Goal: Navigation & Orientation: Go to known website

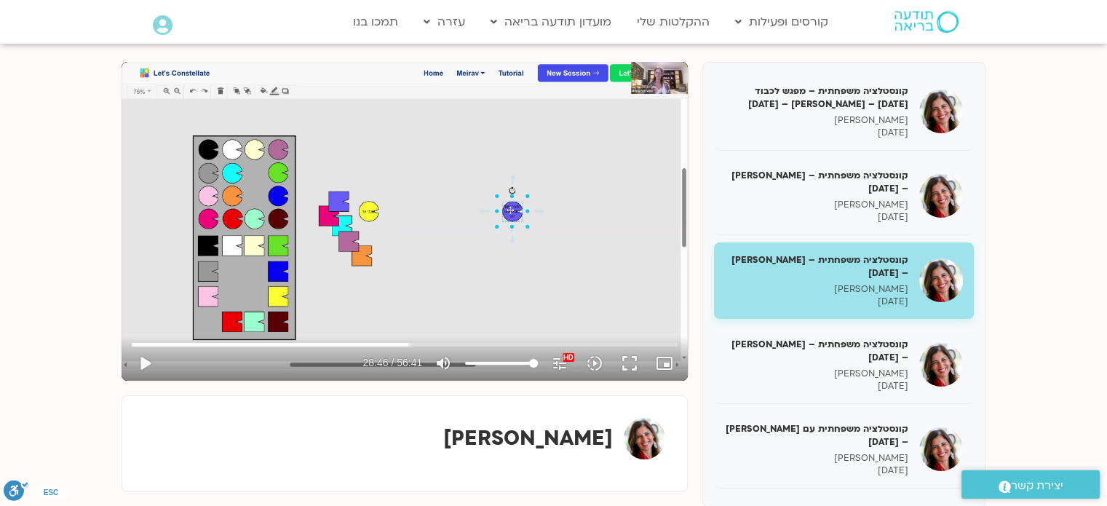
scroll to position [171, 0]
click at [142, 363] on button "play_arrow" at bounding box center [144, 363] width 35 height 35
click at [142, 363] on button "pause" at bounding box center [144, 363] width 35 height 35
click at [142, 357] on button "play_arrow" at bounding box center [144, 363] width 35 height 35
click at [630, 365] on button "fullscreen" at bounding box center [629, 363] width 35 height 35
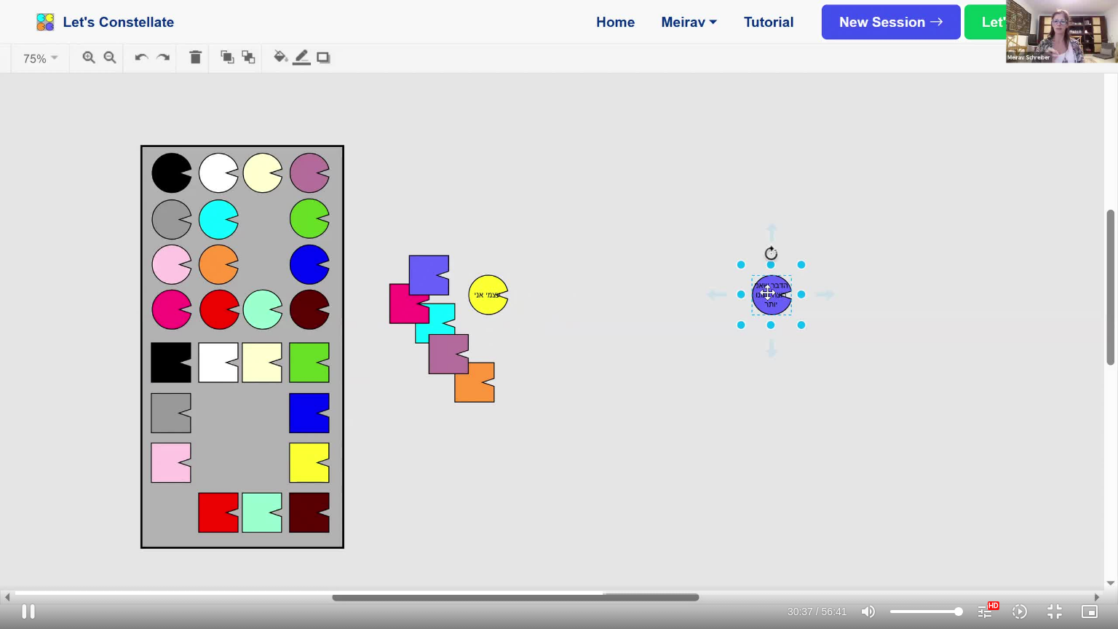
type input "1837.169868"
click at [1037, 505] on button "fullscreen_exit" at bounding box center [1054, 611] width 35 height 35
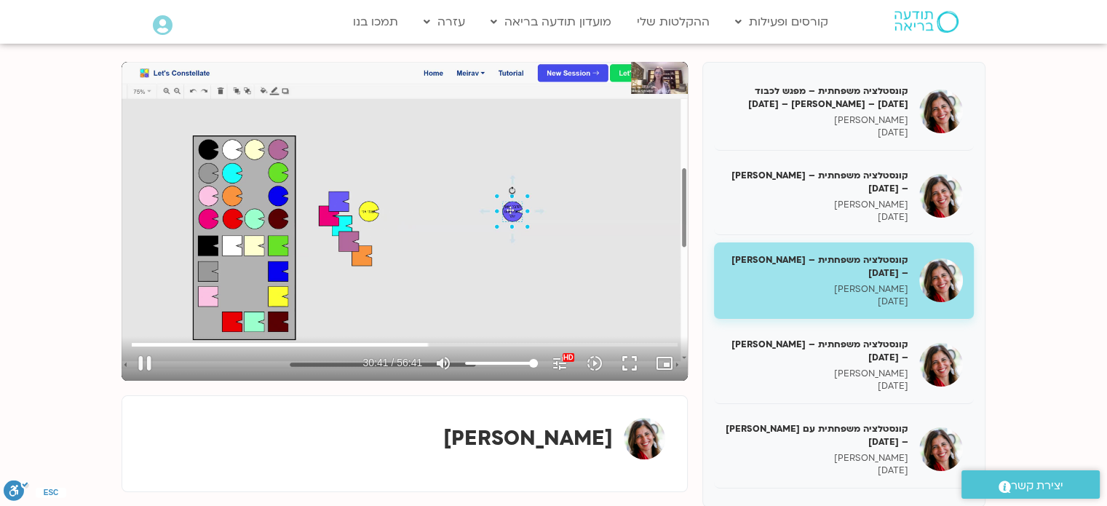
click at [633, 357] on button "fullscreen" at bounding box center [629, 363] width 35 height 35
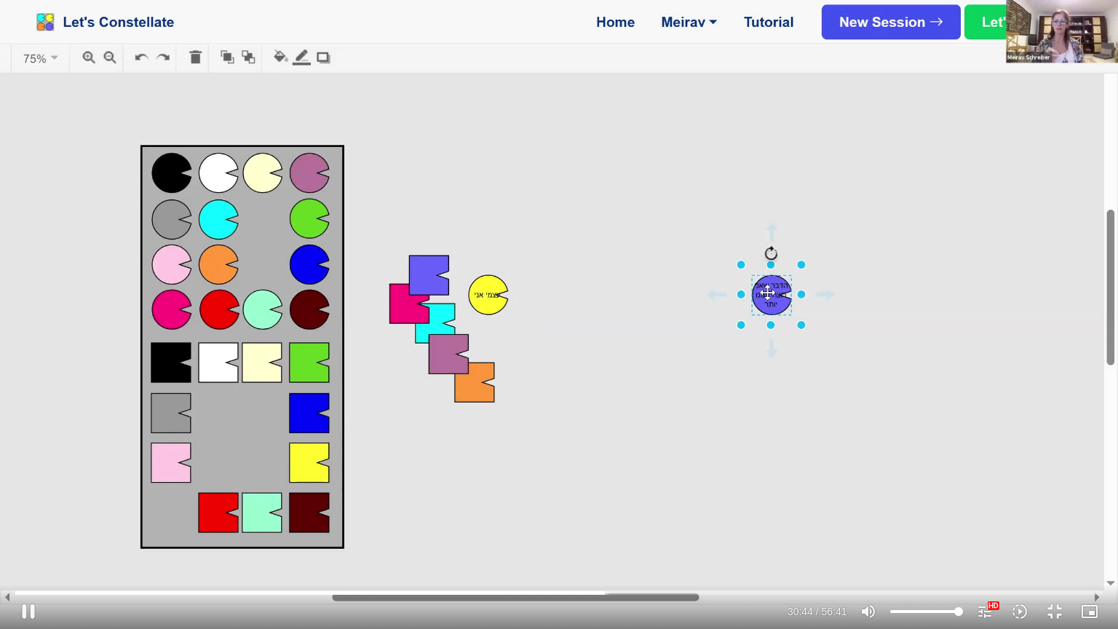
click at [29, 505] on button "pause" at bounding box center [28, 611] width 35 height 35
click at [29, 505] on button "play_arrow" at bounding box center [28, 611] width 35 height 35
click at [638, 505] on input "Seek" at bounding box center [558, 592] width 1087 height 9
click at [470, 367] on div "Skip Ad 40:01 pause 40:10 / 56:41 volume_up Mute tune Resolution Auto 1080p HD …" at bounding box center [559, 314] width 1118 height 629
click at [25, 505] on button "play_arrow" at bounding box center [28, 611] width 35 height 35
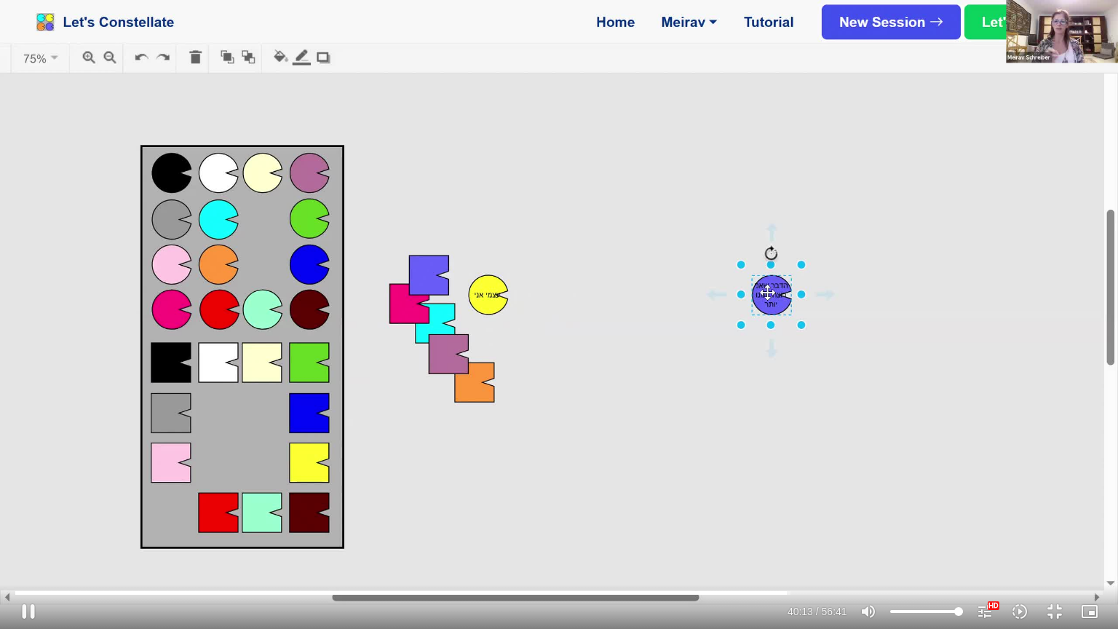
type input "2413.255941"
click at [942, 505] on input "Seek" at bounding box center [558, 592] width 1087 height 9
click at [919, 505] on input "Seek" at bounding box center [558, 592] width 1087 height 9
click at [947, 505] on input "Seek" at bounding box center [558, 592] width 1087 height 9
click at [1034, 505] on input "Seek" at bounding box center [558, 592] width 1087 height 9
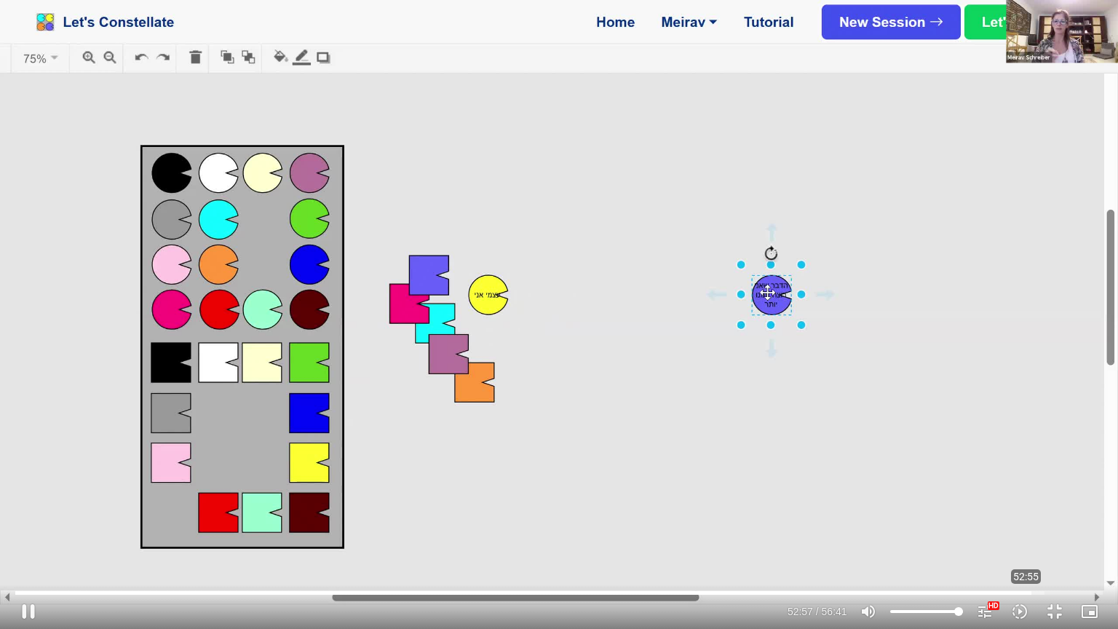
click at [1026, 505] on input "Seek" at bounding box center [558, 592] width 1087 height 9
click at [1028, 505] on input "Seek" at bounding box center [558, 592] width 1087 height 9
click at [1027, 505] on input "Seek" at bounding box center [558, 592] width 1087 height 9
click at [1030, 505] on input "Seek" at bounding box center [558, 592] width 1087 height 9
click at [1025, 505] on input "Seek" at bounding box center [558, 592] width 1087 height 9
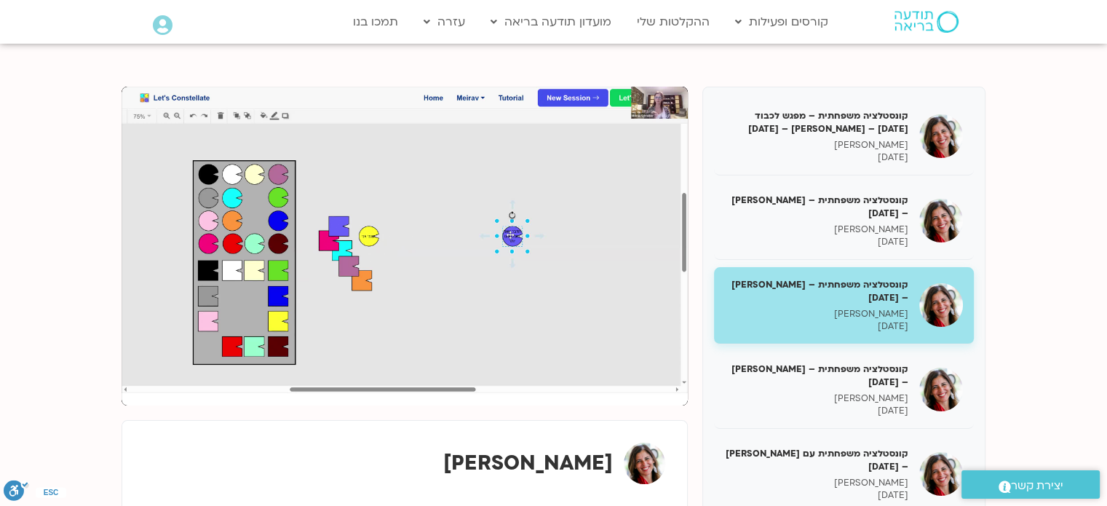
scroll to position [138, 0]
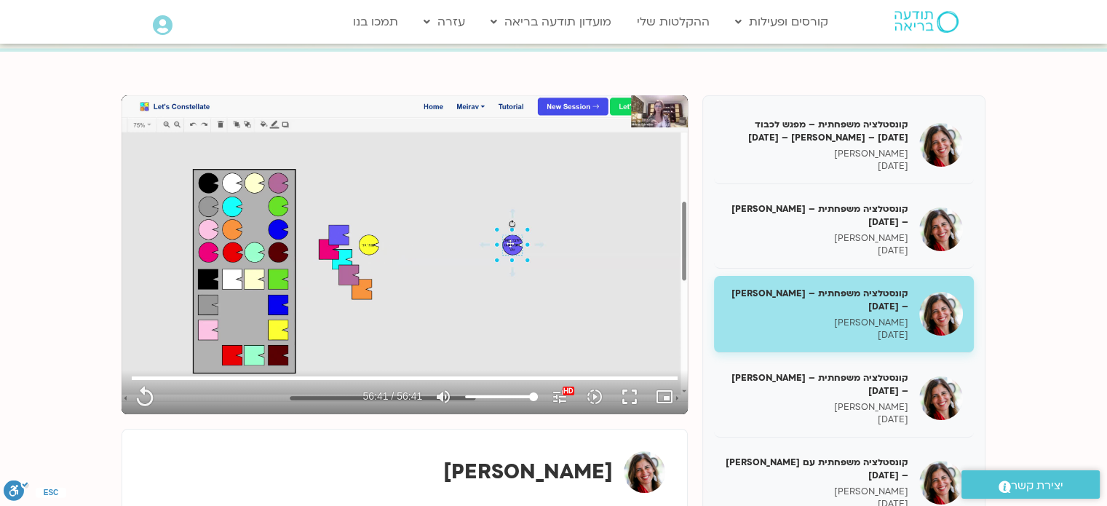
type input "3401.08"
click at [887, 395] on h5 "קונסטלציה משפחתית – [PERSON_NAME] – [DATE]" at bounding box center [816, 384] width 183 height 26
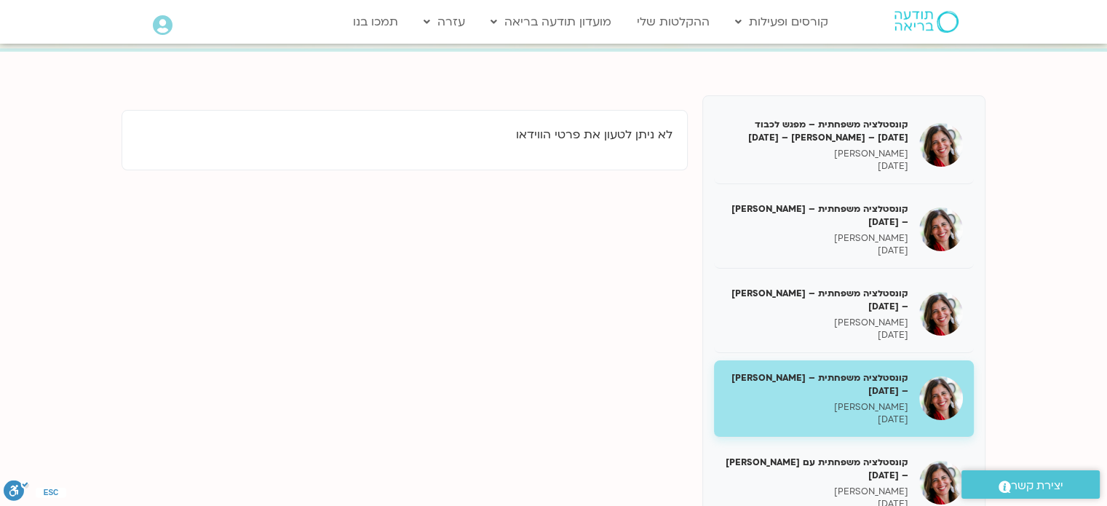
click at [887, 395] on h5 "קונסטלציה משפחתית – [PERSON_NAME] – [DATE]" at bounding box center [816, 384] width 183 height 26
click at [852, 482] on h5 "קונסטלציה משפחתית עם [PERSON_NAME] – [DATE]" at bounding box center [816, 469] width 183 height 26
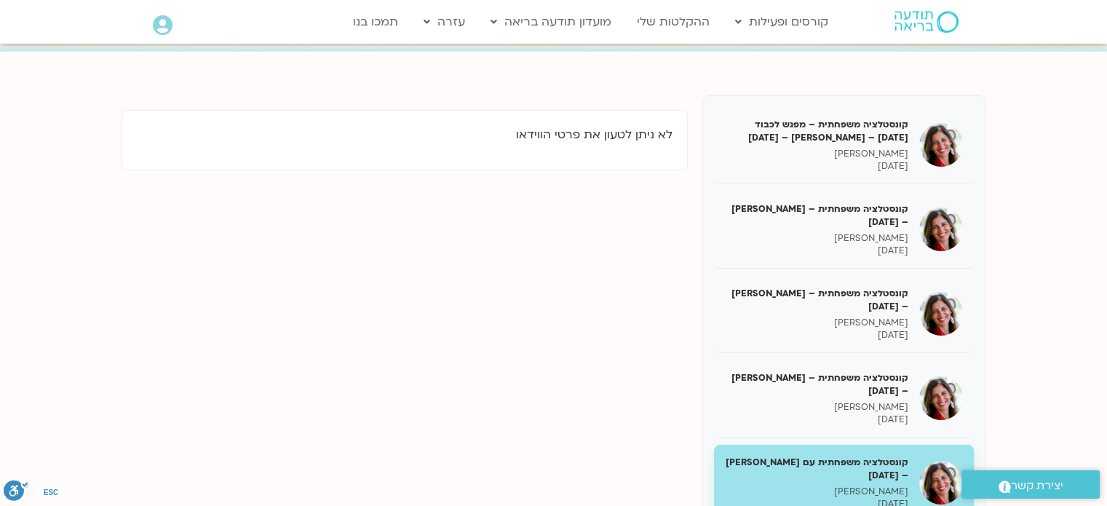
click at [856, 312] on h5 "קונסטלציה משפחתית – [PERSON_NAME] – [DATE]" at bounding box center [816, 300] width 183 height 26
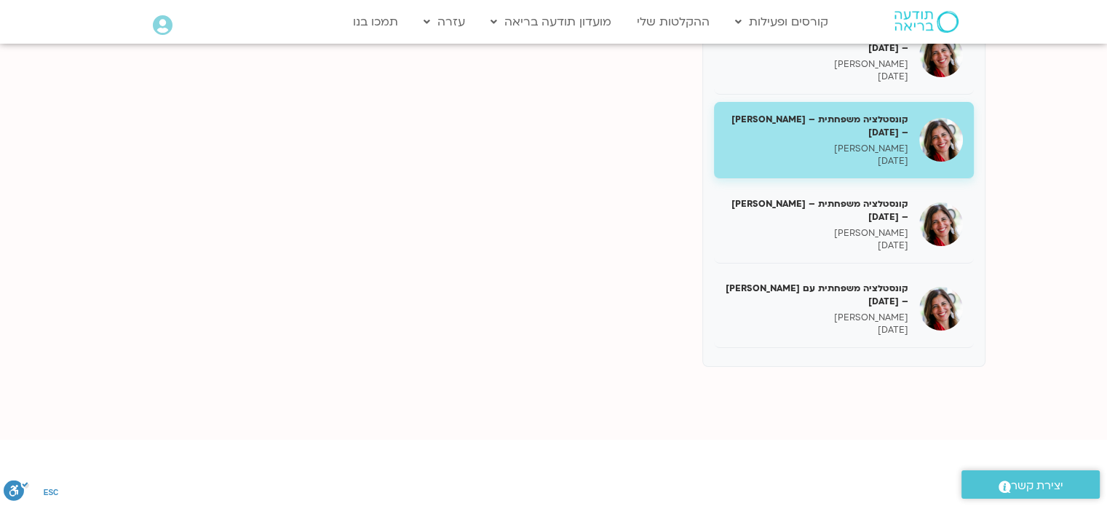
scroll to position [316, 0]
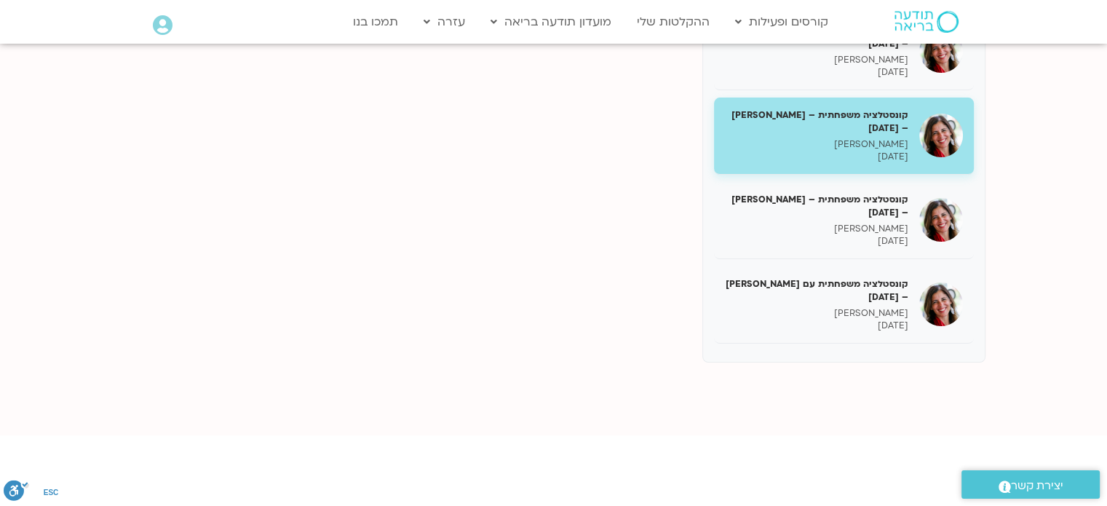
click at [911, 28] on img at bounding box center [927, 22] width 64 height 22
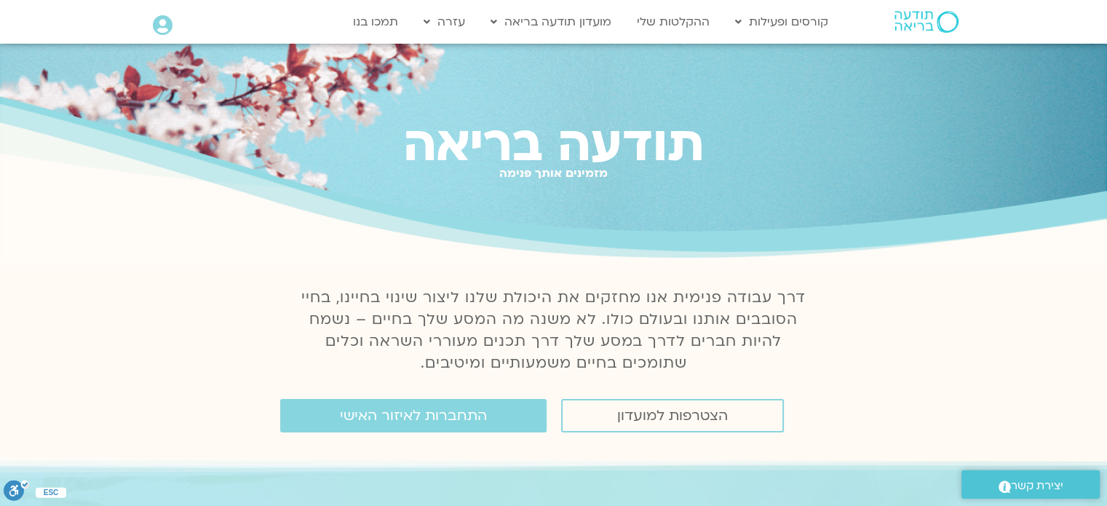
click at [476, 422] on span "התחברות לאיזור האישי" at bounding box center [413, 416] width 147 height 16
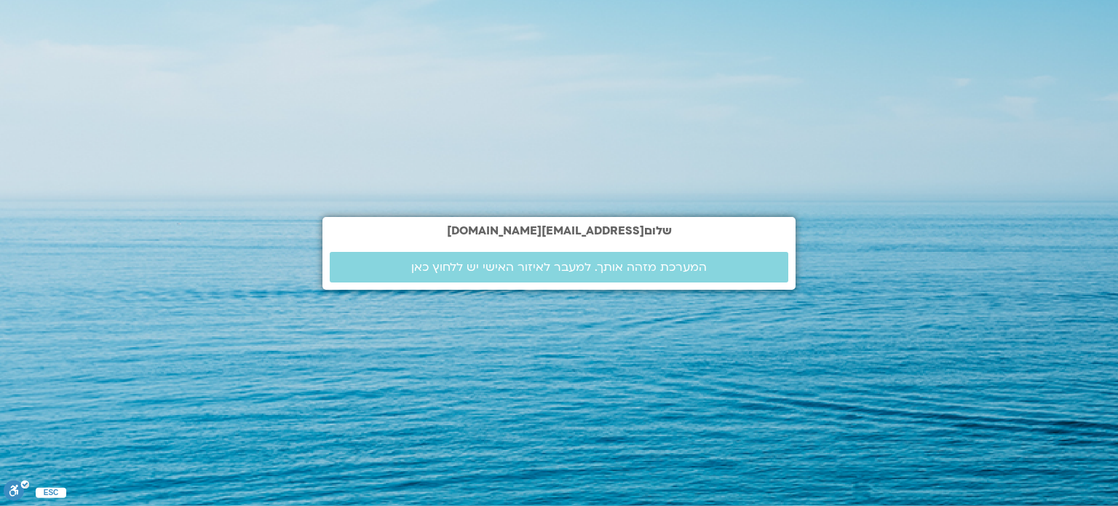
click at [1109, 141] on section "שלום doritre@gmail.com המערכת מזהה אותך. למעבר לאיזור האישי יש ללחוץ כאן" at bounding box center [559, 253] width 1118 height 506
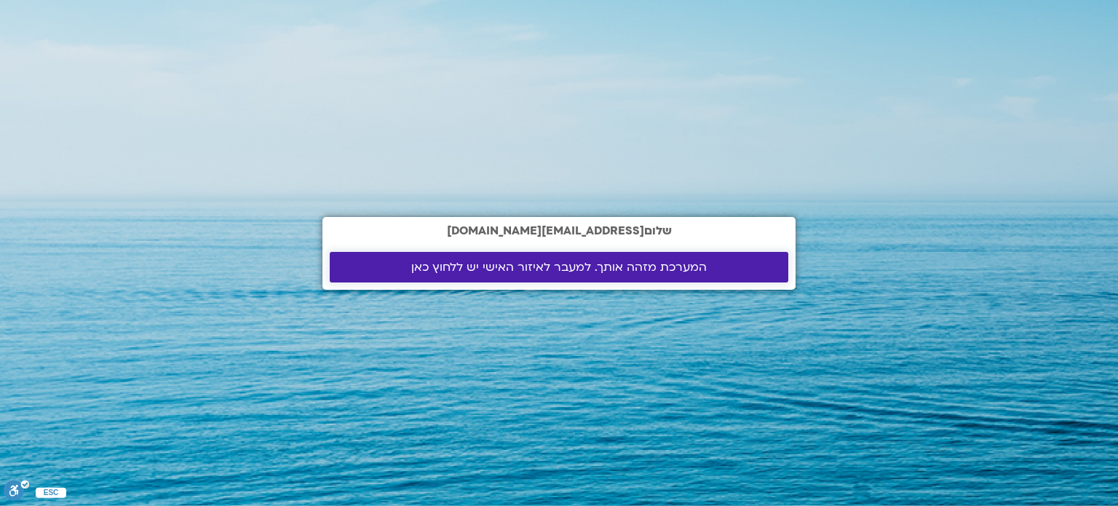
click at [646, 261] on span "המערכת מזהה אותך. למעבר לאיזור האישי יש ללחוץ כאן" at bounding box center [559, 267] width 296 height 13
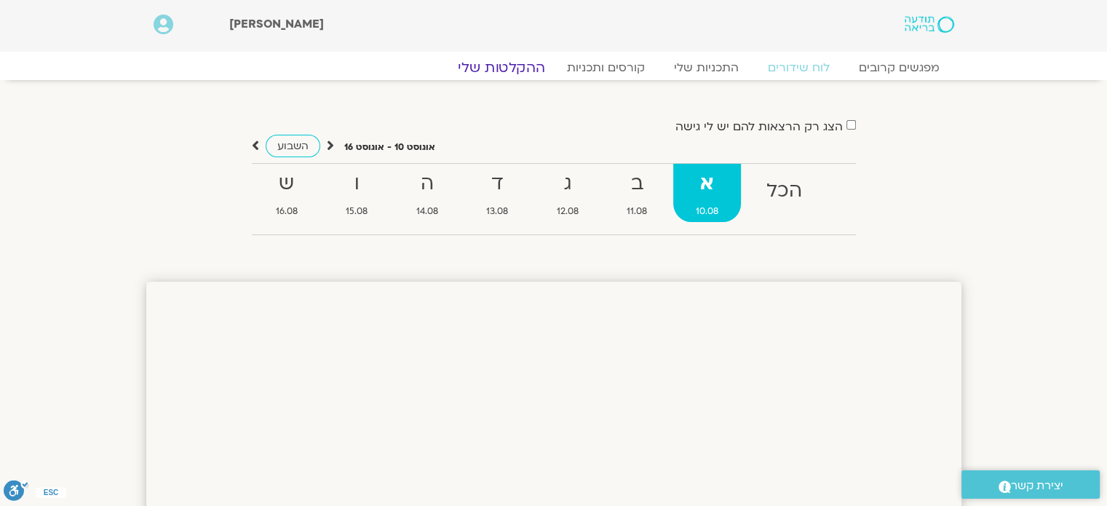
click at [495, 66] on link "ההקלטות שלי" at bounding box center [501, 67] width 122 height 17
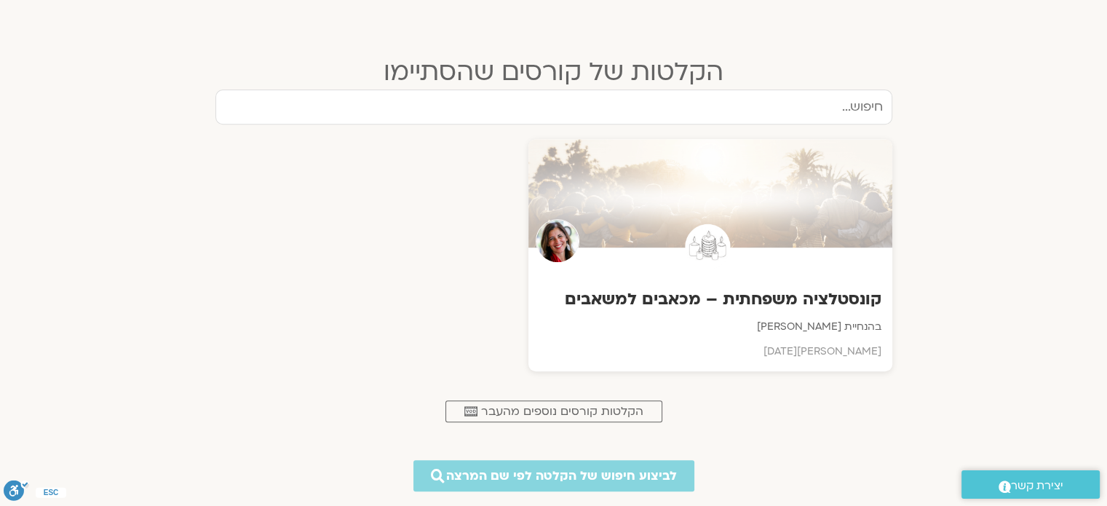
scroll to position [587, 0]
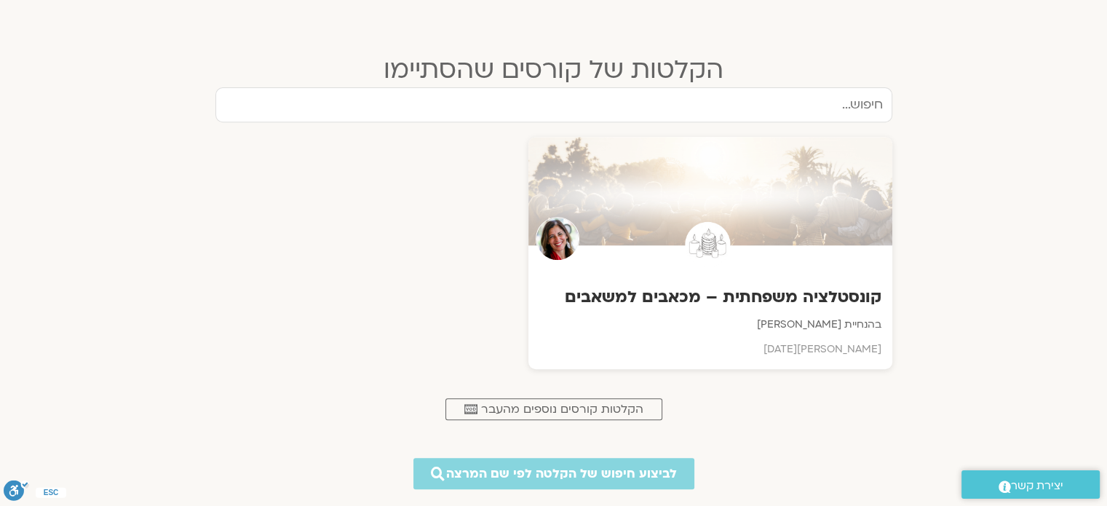
click at [787, 328] on p "בהנחיית מירב שרייבר" at bounding box center [710, 324] width 342 height 17
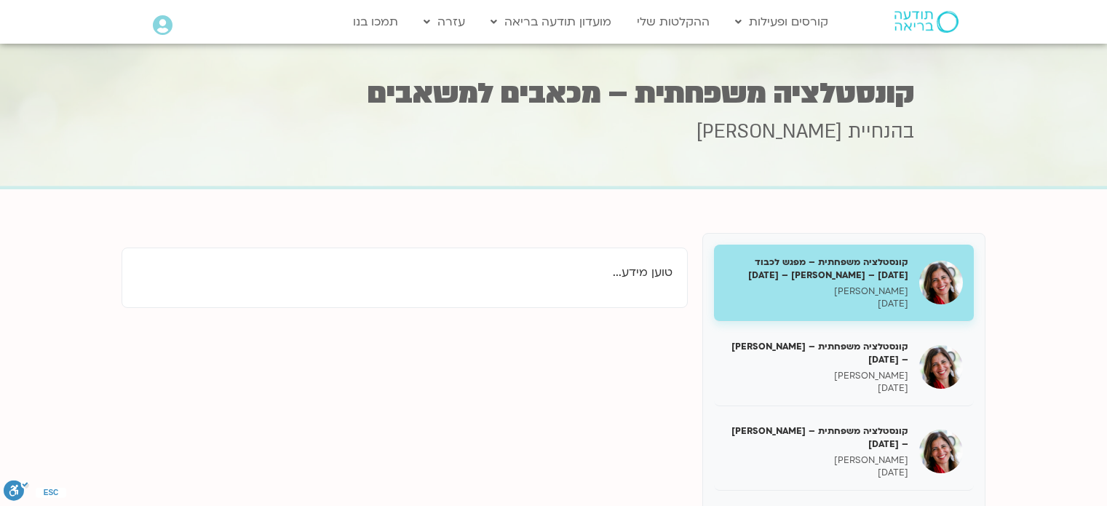
click at [826, 298] on p "[PERSON_NAME]" at bounding box center [816, 291] width 183 height 12
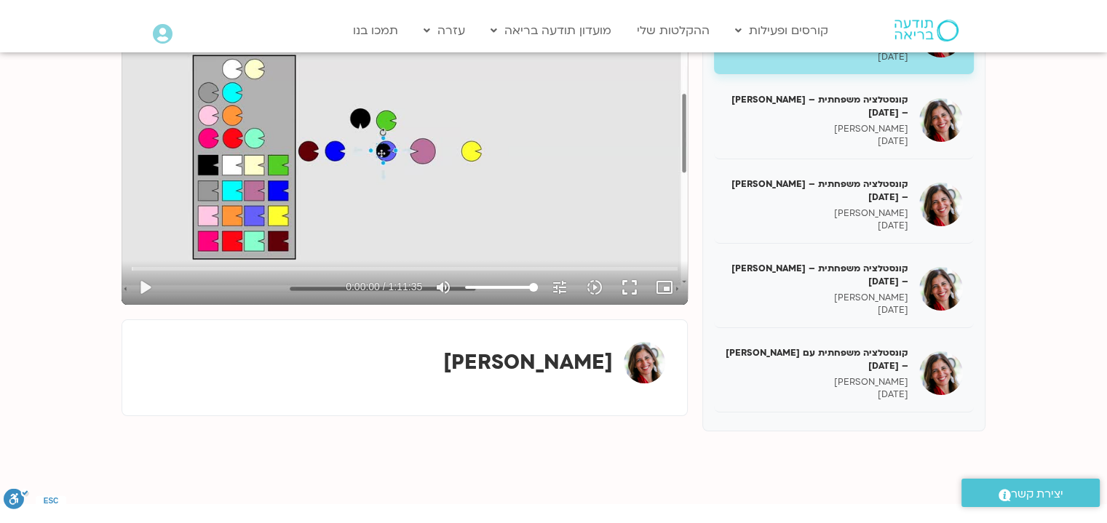
scroll to position [261, 0]
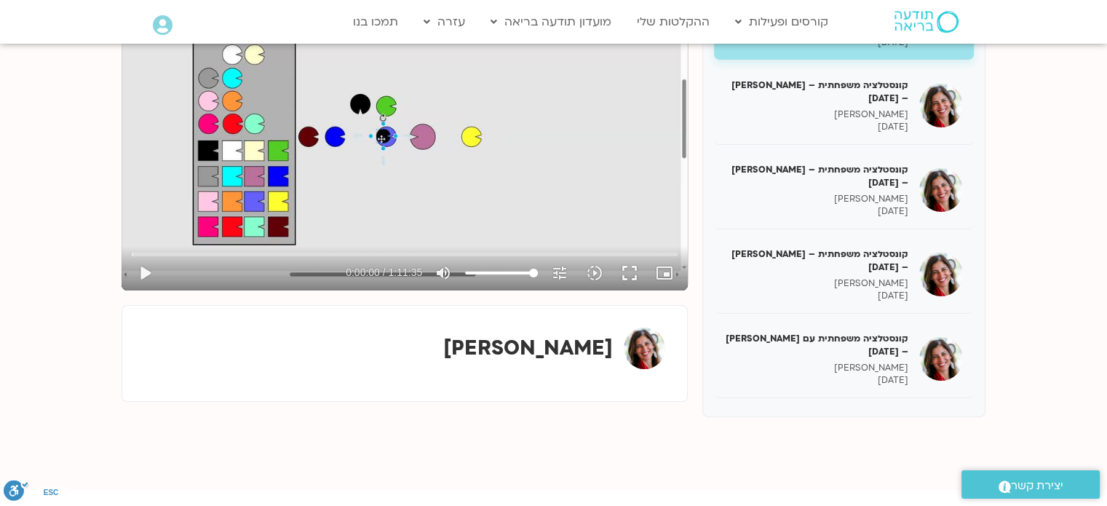
click at [874, 272] on h5 "קונסטלציה משפחתית – [PERSON_NAME] – [DATE]" at bounding box center [816, 261] width 183 height 26
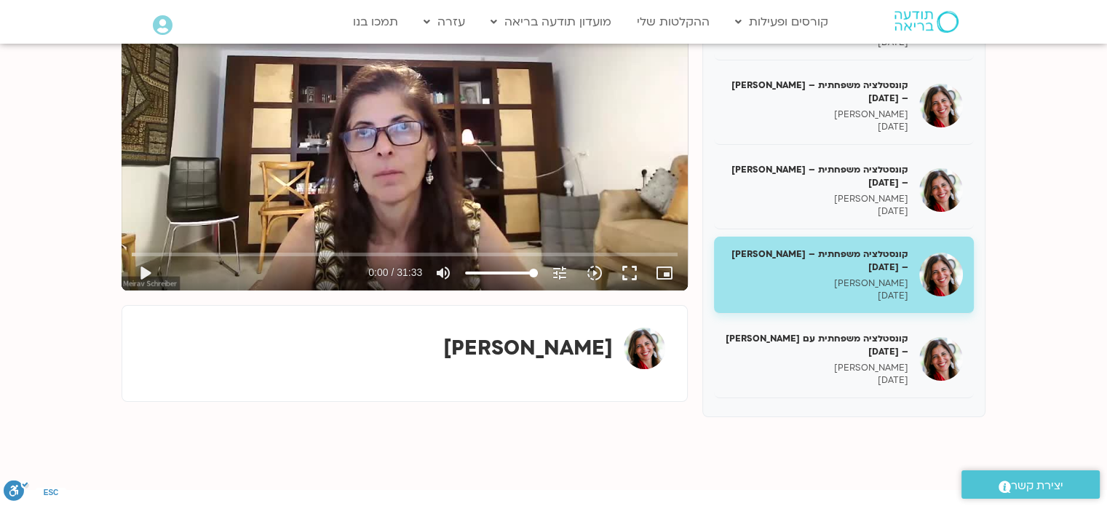
click at [146, 273] on button "play_arrow" at bounding box center [144, 273] width 35 height 35
click at [628, 273] on button "fullscreen" at bounding box center [629, 273] width 35 height 35
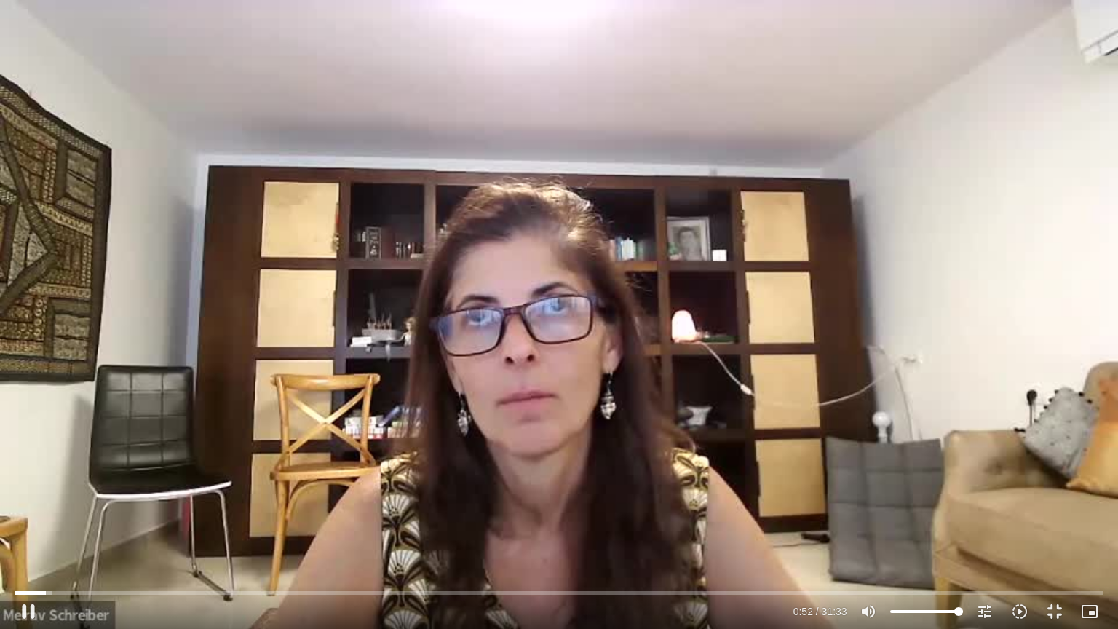
click at [32, 505] on button "pause" at bounding box center [28, 611] width 35 height 35
click at [23, 505] on button "play_arrow" at bounding box center [28, 611] width 35 height 35
click at [67, 505] on input "Seek" at bounding box center [558, 592] width 1087 height 9
click at [103, 505] on div "Skip Ad 1:25 pause 1:26 / 31:33 volume_up Mute tune Resolution Auto 480p slow_m…" at bounding box center [559, 314] width 1118 height 629
click at [23, 505] on button "play_arrow" at bounding box center [28, 611] width 35 height 35
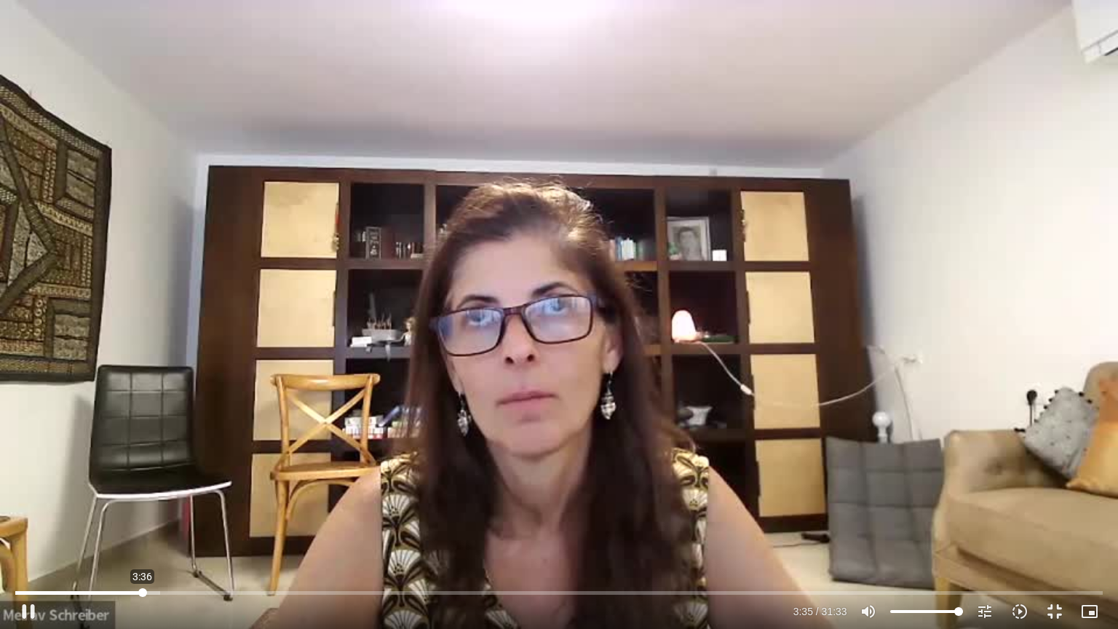
click at [143, 505] on input "Seek" at bounding box center [558, 592] width 1087 height 9
click at [161, 505] on input "Seek" at bounding box center [558, 592] width 1087 height 9
click at [154, 505] on input "Seek" at bounding box center [558, 592] width 1087 height 9
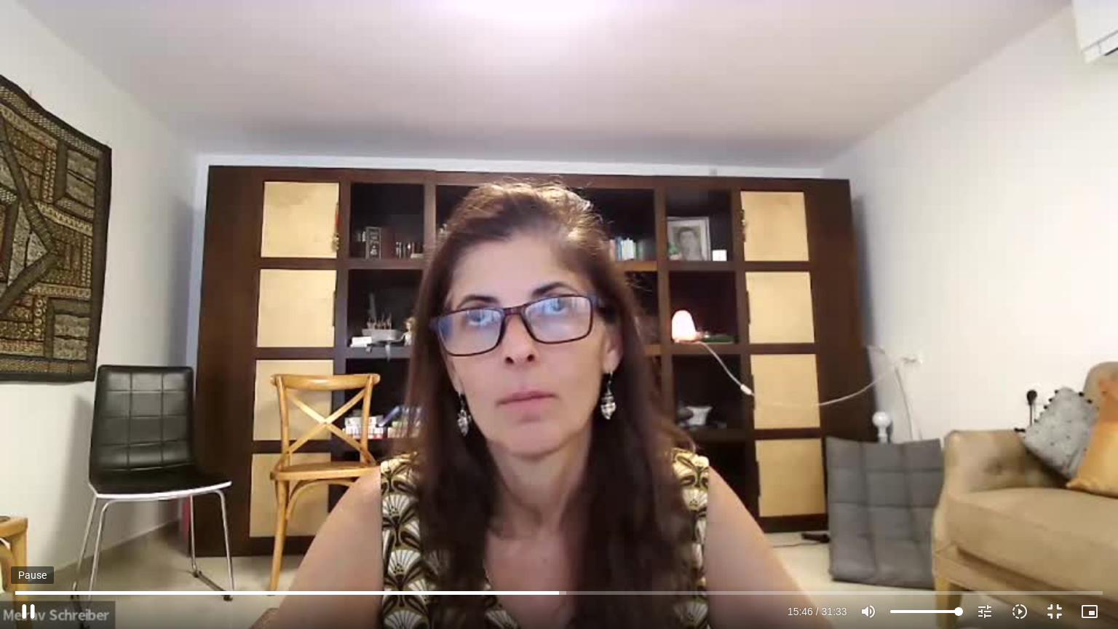
click at [21, 505] on button "pause" at bounding box center [28, 611] width 35 height 35
click at [22, 505] on button "play_arrow" at bounding box center [28, 611] width 35 height 35
type input "999.152563"
click at [11, 505] on button "pause" at bounding box center [28, 611] width 35 height 35
click at [569, 505] on input "Seek" at bounding box center [558, 592] width 1087 height 9
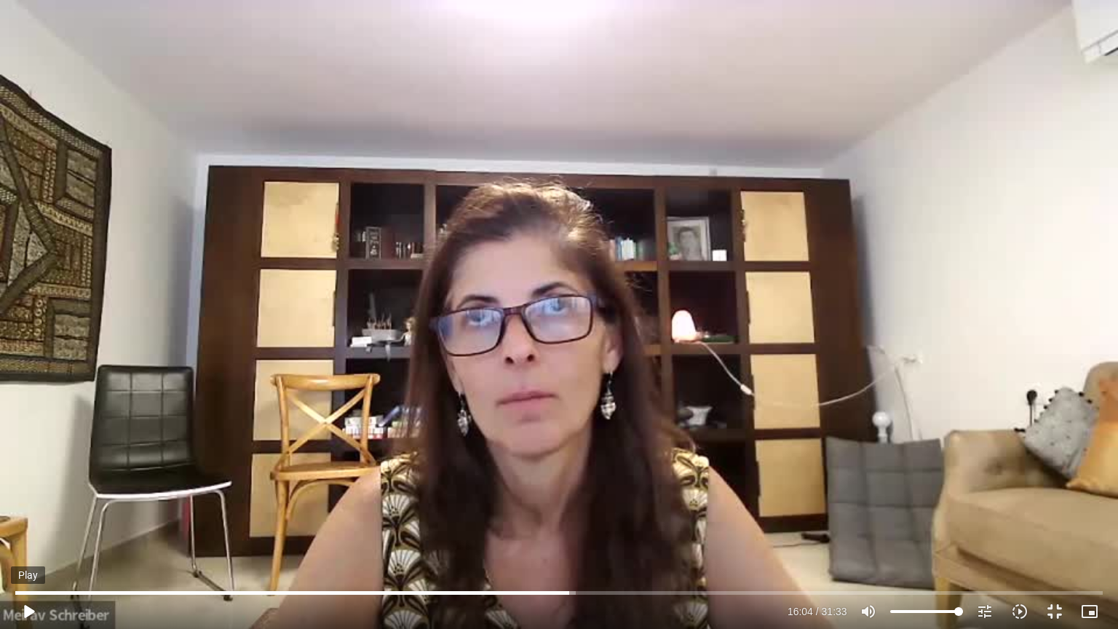
click at [22, 505] on button "play_arrow" at bounding box center [28, 611] width 35 height 35
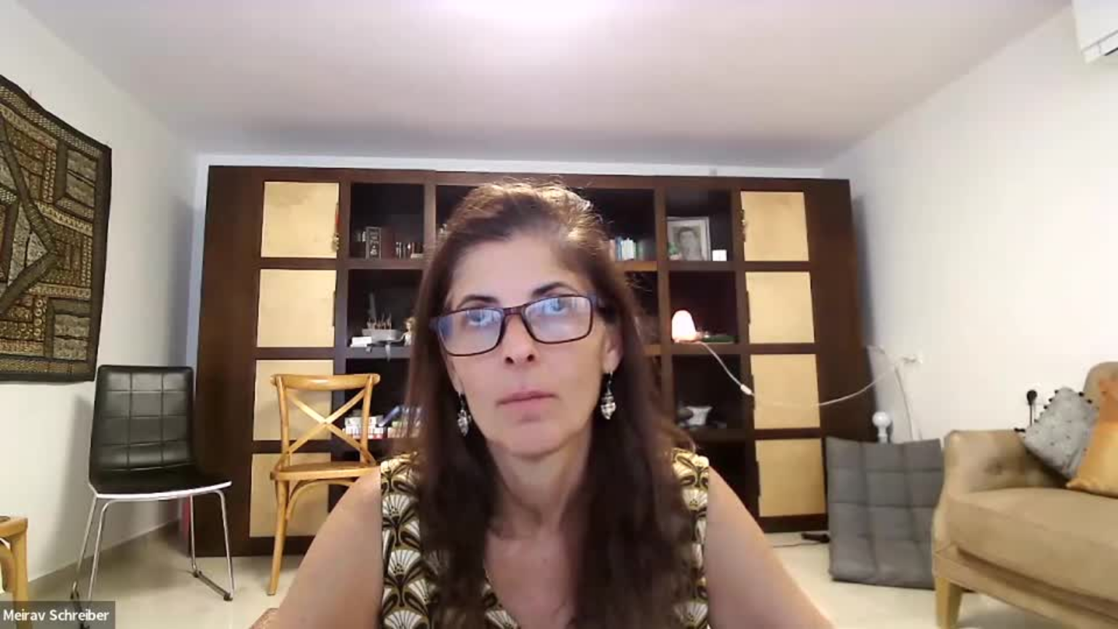
click at [11, 505] on button "pause" at bounding box center [28, 611] width 35 height 35
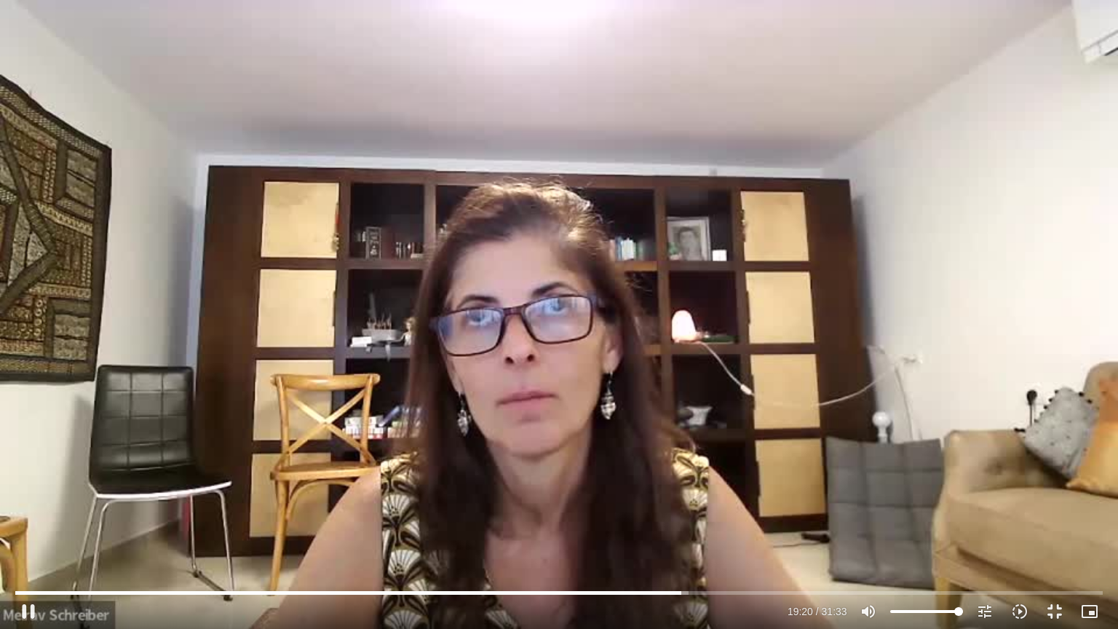
click at [457, 505] on div "Skip Ad 11:24 pause 19:20 / 31:33 volume_up Mute tune Resolution Auto 480p slow…" at bounding box center [559, 314] width 1118 height 629
click at [28, 505] on button "play_arrow" at bounding box center [28, 611] width 35 height 35
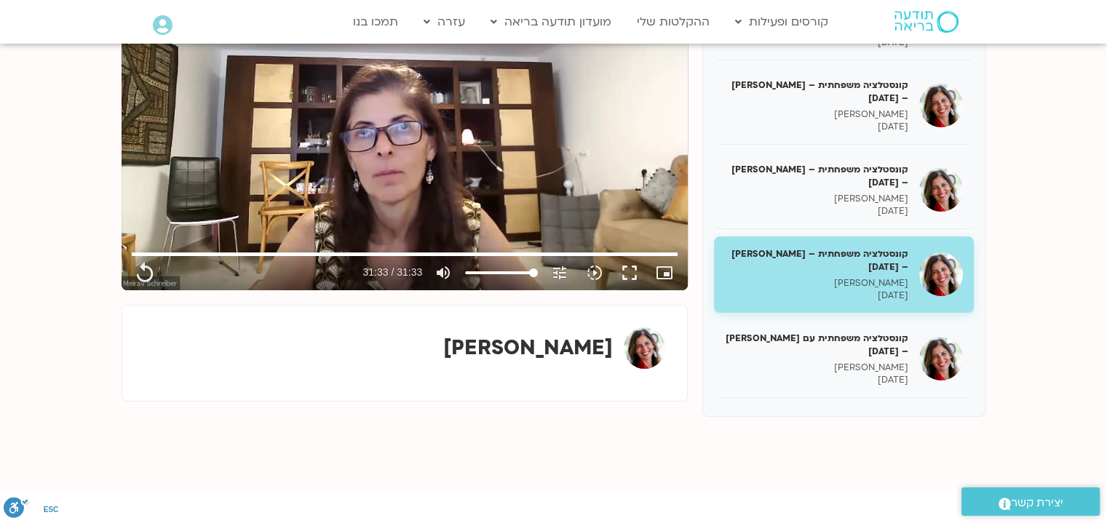
click at [669, 439] on div "קונסטלציה משפחתית – מפגש לכבוד [DATE] – [PERSON_NAME] – [DATE] [PERSON_NAME] [D…" at bounding box center [553, 201] width 879 height 475
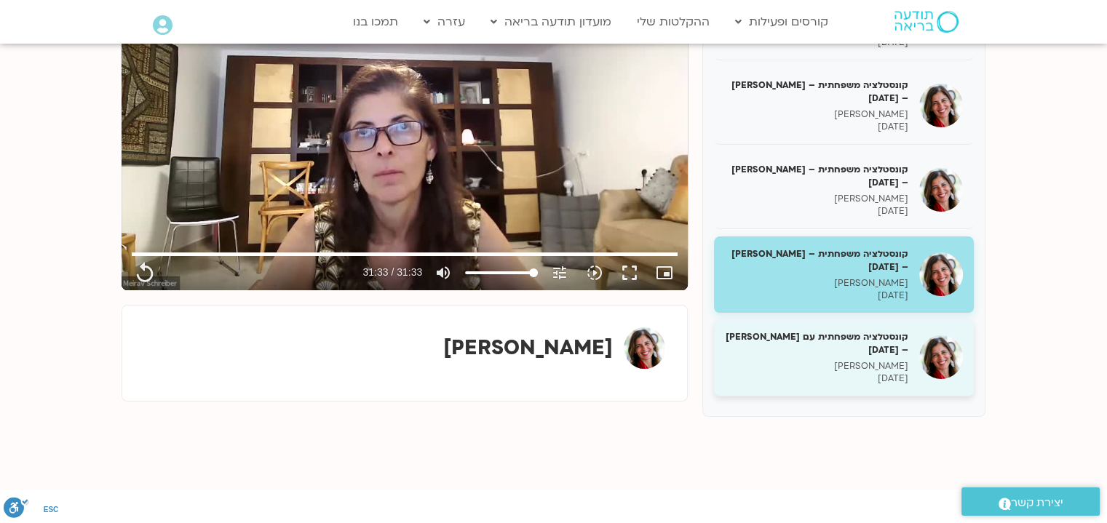
type input "1893.96"
click at [882, 357] on h5 "קונסטלציה משפחתית עם [PERSON_NAME] – [DATE]" at bounding box center [816, 344] width 183 height 26
